Goal: Navigation & Orientation: Find specific page/section

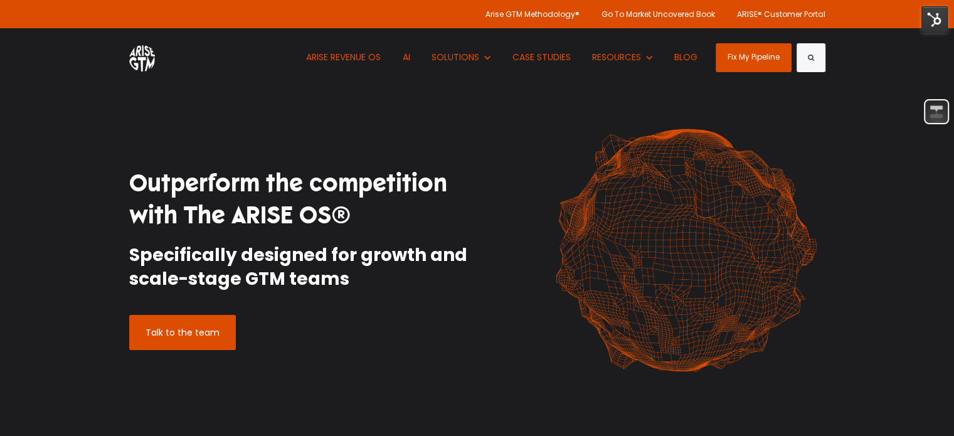
click at [148, 58] on img at bounding box center [142, 57] width 26 height 28
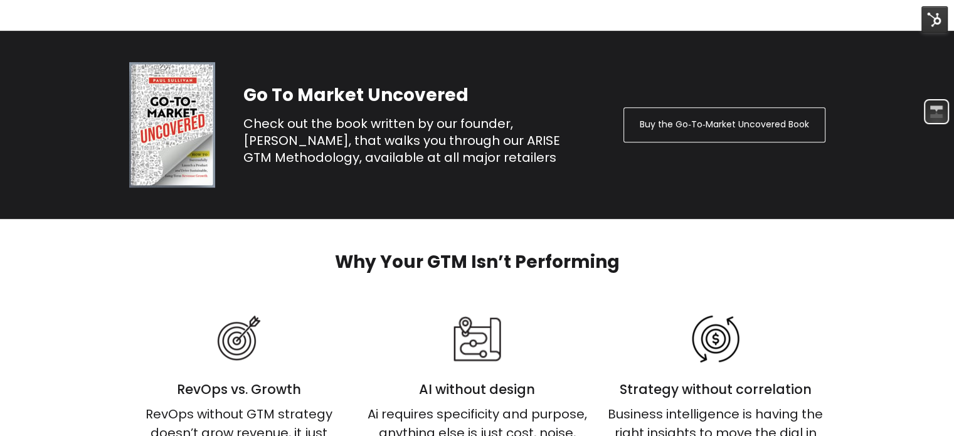
scroll to position [631, 0]
click at [941, 26] on img at bounding box center [934, 19] width 26 height 26
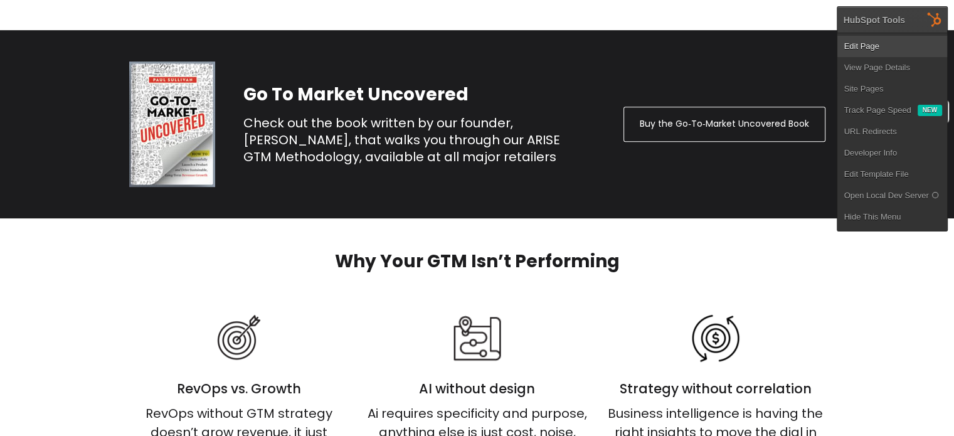
click at [882, 51] on link "Edit Page" at bounding box center [892, 46] width 110 height 21
